Goal: Information Seeking & Learning: Learn about a topic

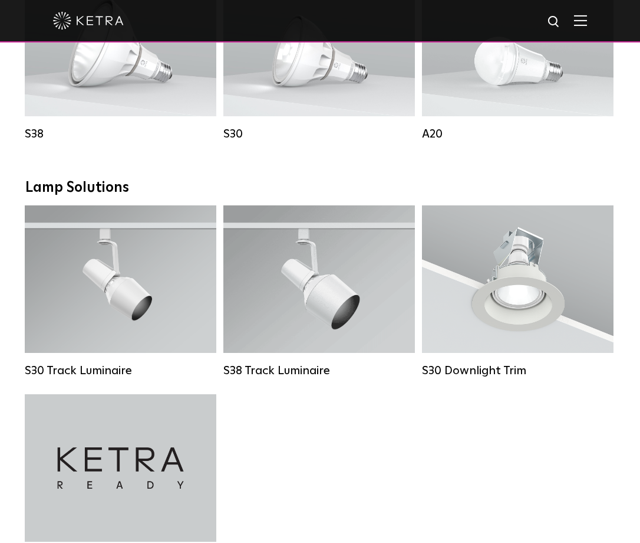
scroll to position [811, 0]
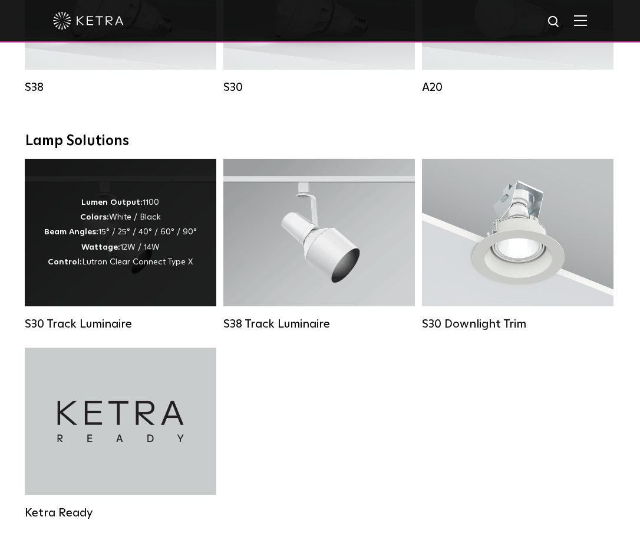
click at [178, 244] on div "Lumen Output: 1100 Colors: White / Black Beam Angles: 15° / 25° / 40° / 60° / 9…" at bounding box center [120, 232] width 153 height 74
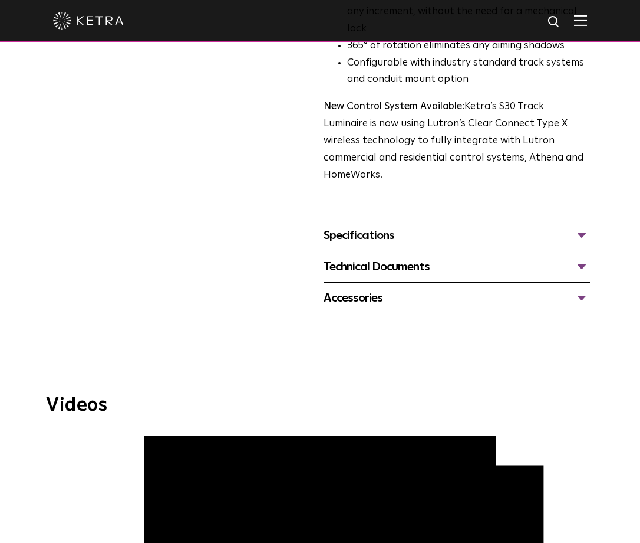
scroll to position [445, 0]
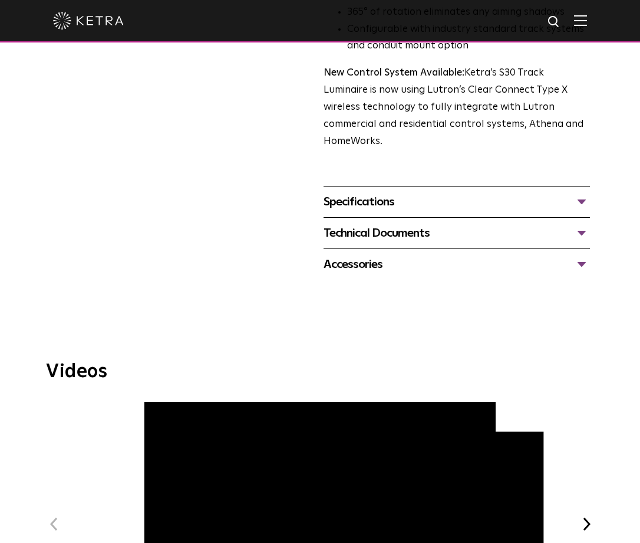
click at [492, 192] on div "Specifications" at bounding box center [457, 201] width 267 height 19
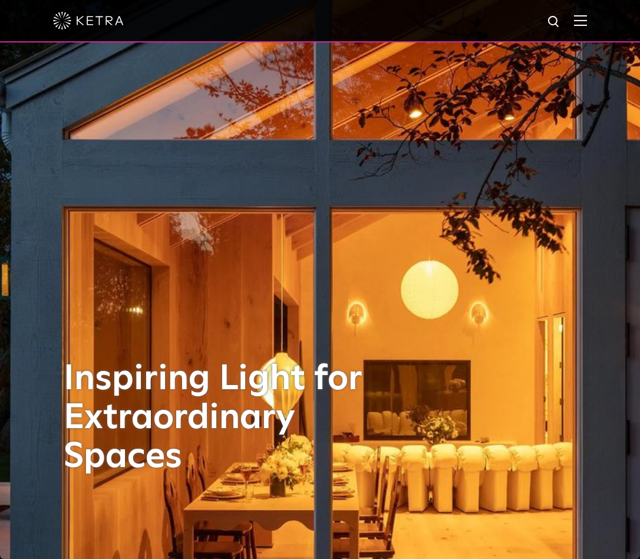
click at [579, 21] on img at bounding box center [580, 20] width 13 height 11
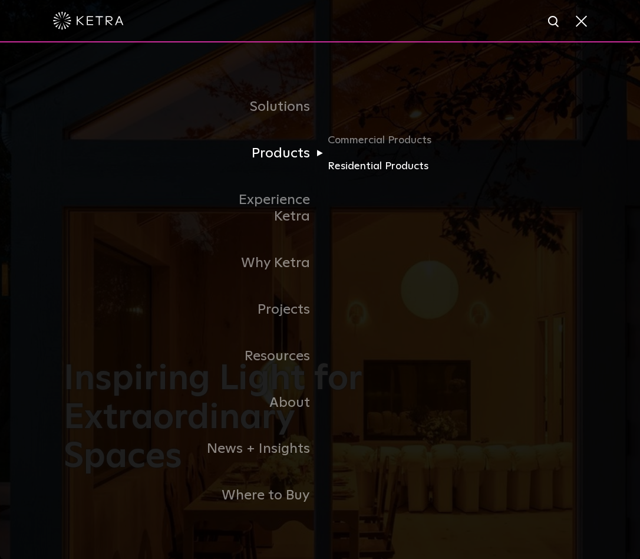
click at [339, 175] on link "Residential Products" at bounding box center [384, 166] width 113 height 17
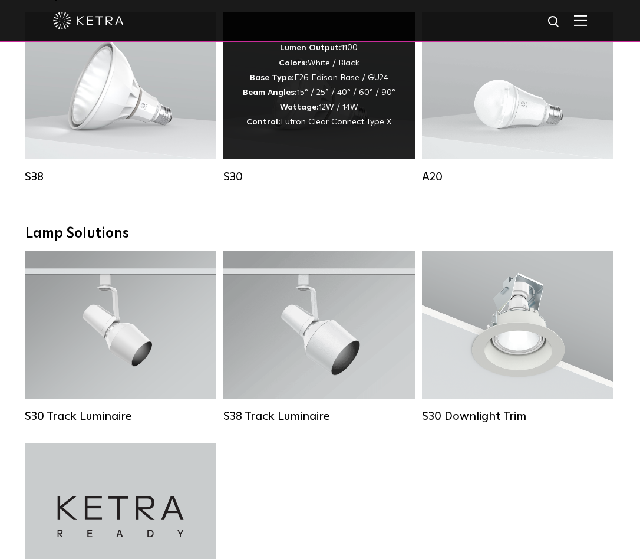
scroll to position [771, 0]
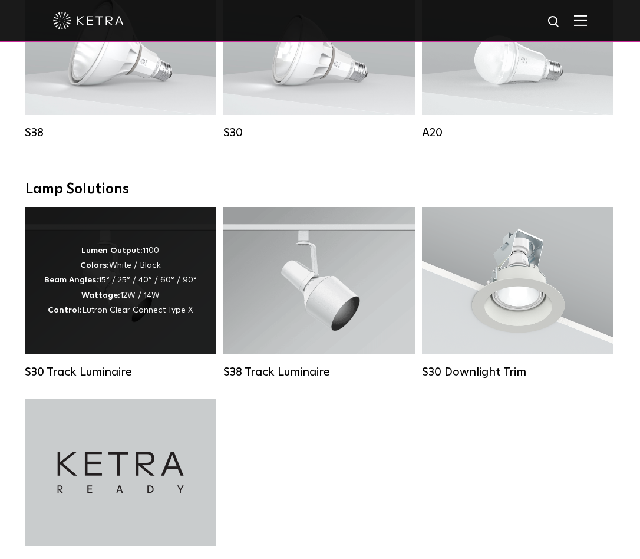
click at [135, 314] on span "Lutron Clear Connect Type X" at bounding box center [137, 310] width 111 height 8
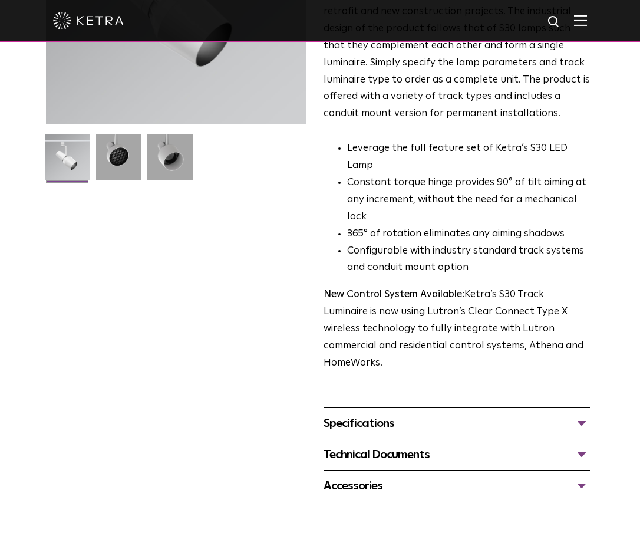
scroll to position [392, 0]
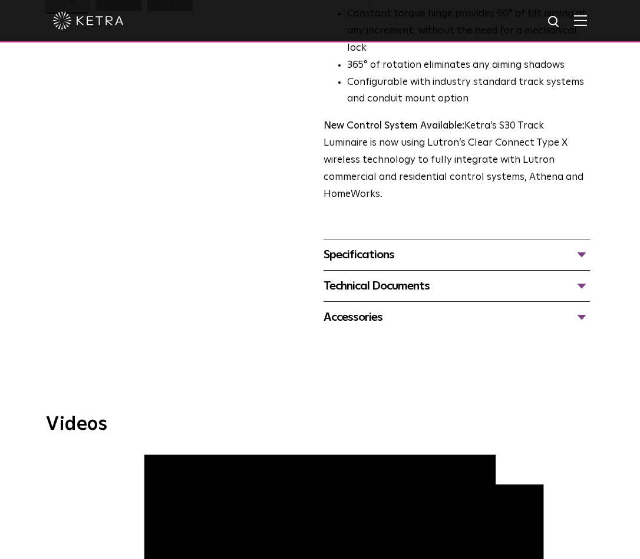
click at [477, 308] on div "Accessories" at bounding box center [457, 317] width 267 height 19
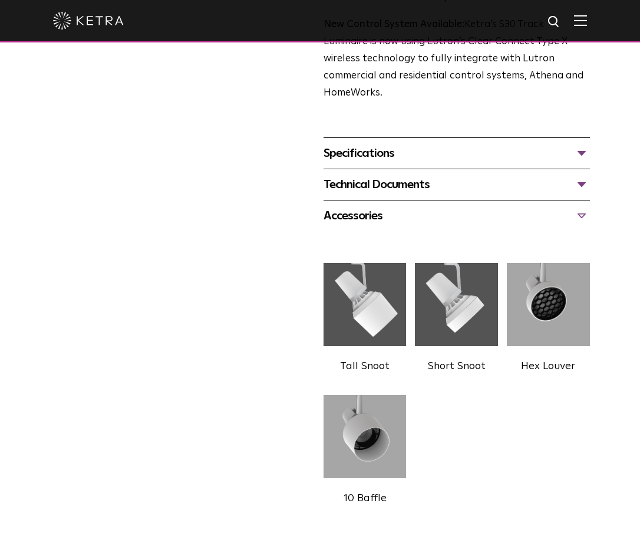
scroll to position [516, 0]
